Goal: Navigation & Orientation: Find specific page/section

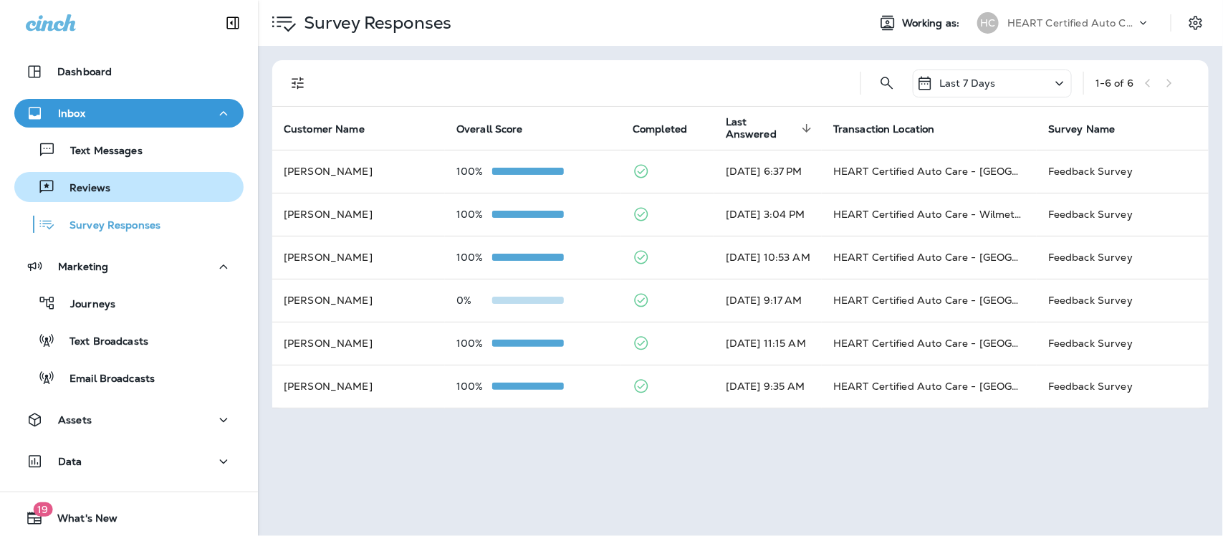
click at [130, 188] on div "Reviews" at bounding box center [129, 186] width 218 height 21
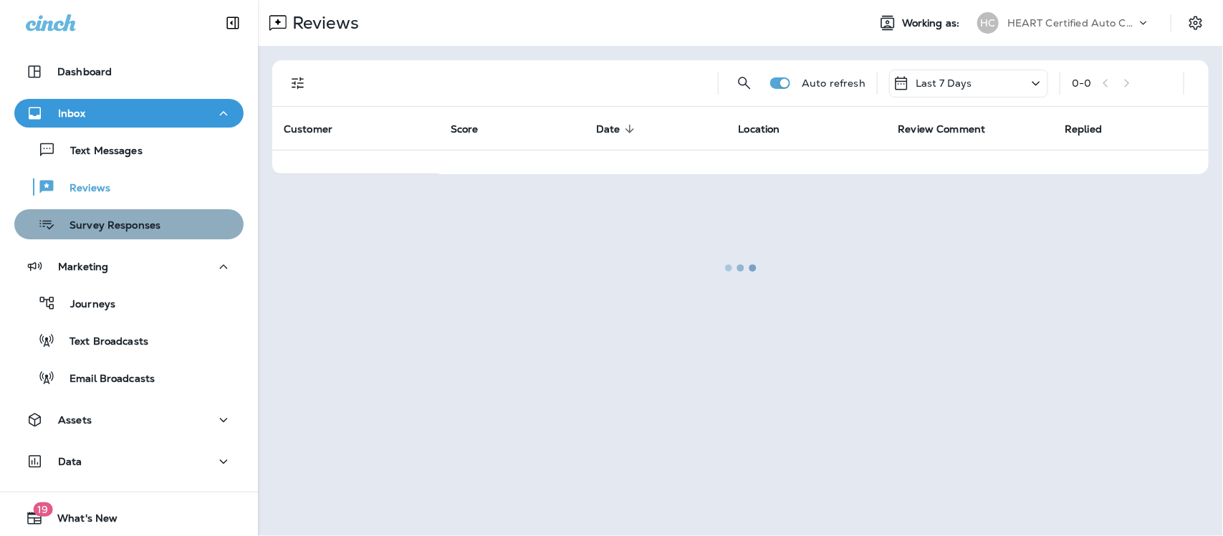
click at [148, 219] on p "Survey Responses" at bounding box center [107, 226] width 105 height 14
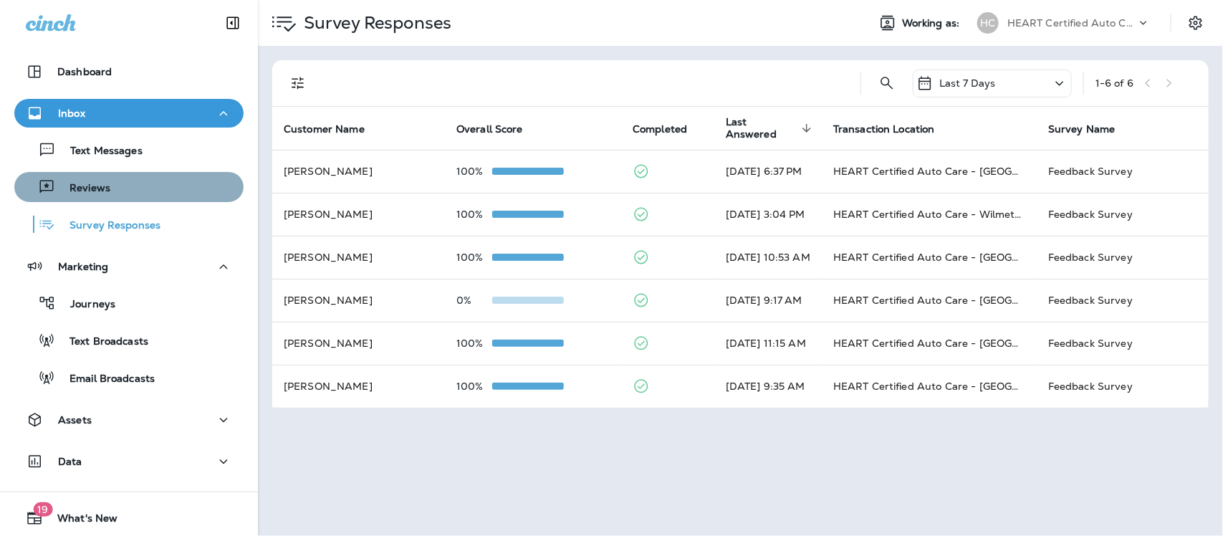
click at [148, 184] on div "Reviews" at bounding box center [129, 186] width 218 height 21
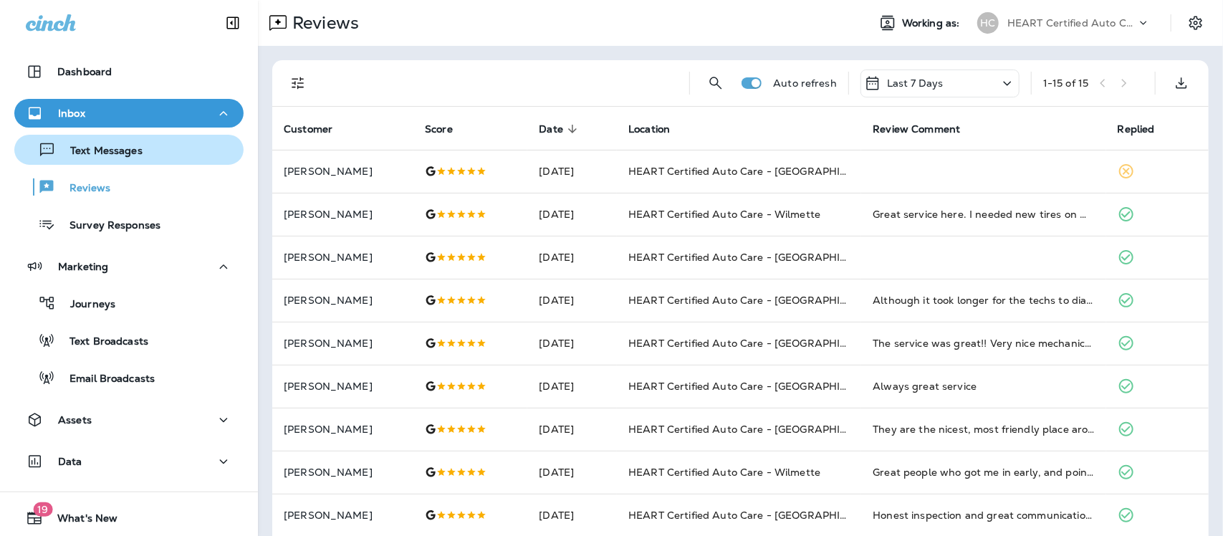
click at [98, 141] on div "Text Messages" at bounding box center [81, 149] width 122 height 21
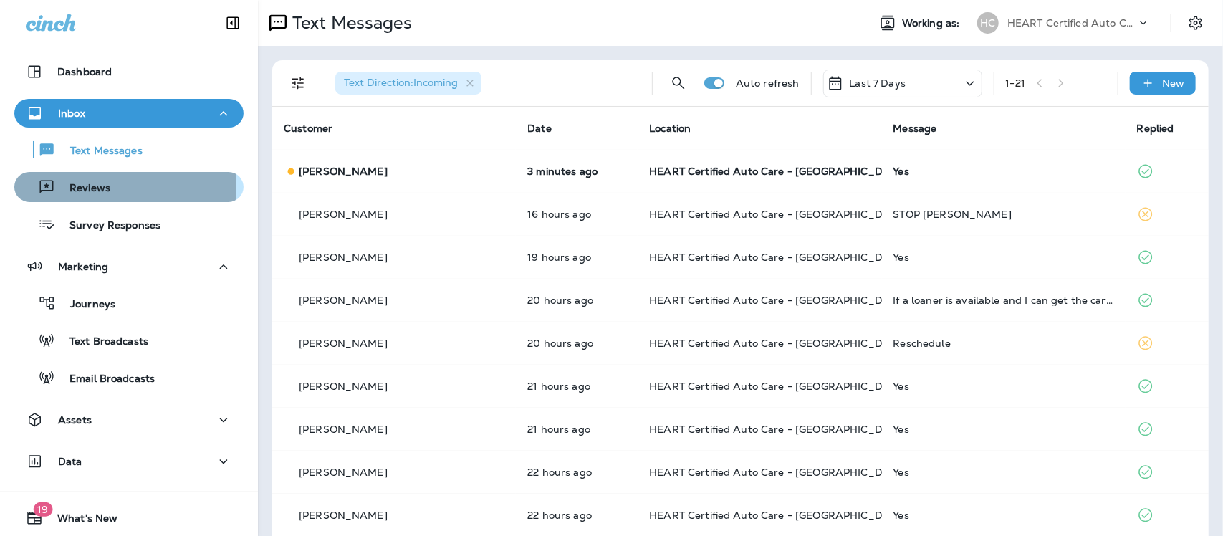
click at [107, 186] on p "Reviews" at bounding box center [82, 189] width 55 height 14
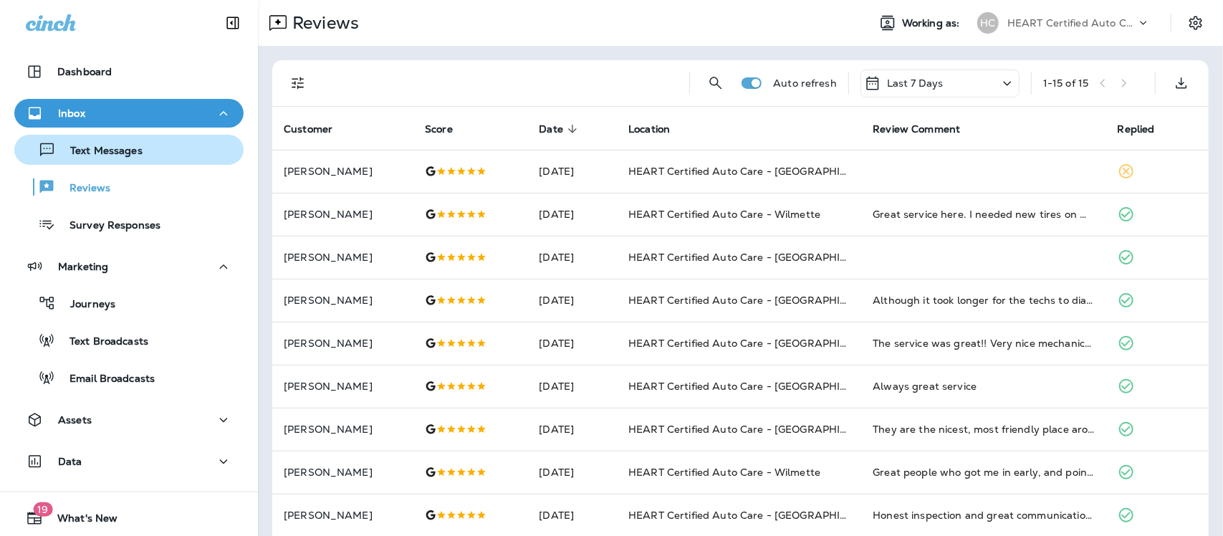
click at [118, 158] on div "Text Messages" at bounding box center [81, 149] width 122 height 21
